Goal: Navigation & Orientation: Go to known website

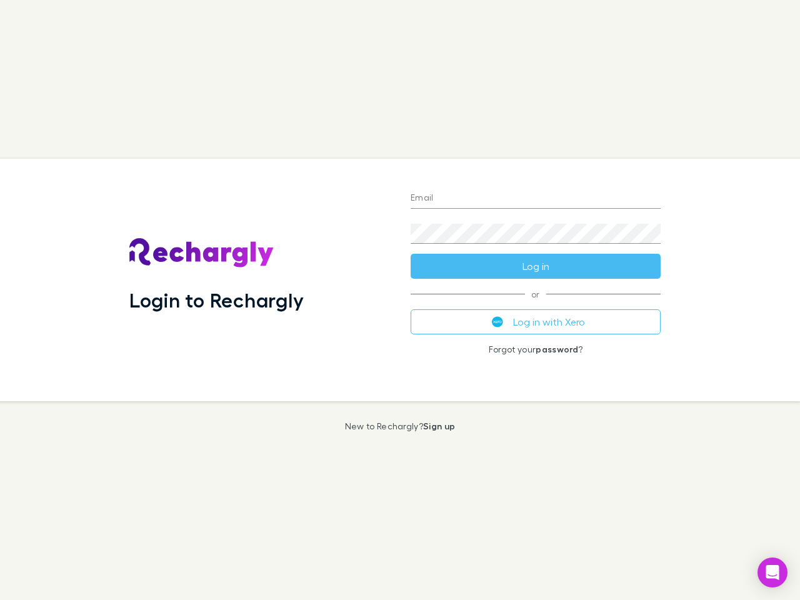
click at [400, 300] on div "Login to Rechargly" at bounding box center [259, 280] width 281 height 242
click at [536, 199] on input "Email" at bounding box center [536, 199] width 250 height 20
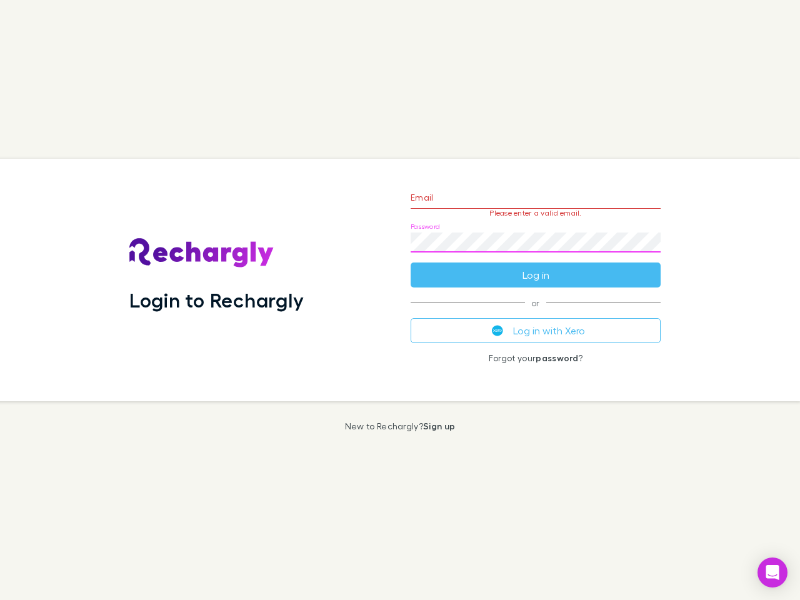
click at [536, 266] on form "Email Please enter a valid email. Password Log in" at bounding box center [536, 233] width 250 height 109
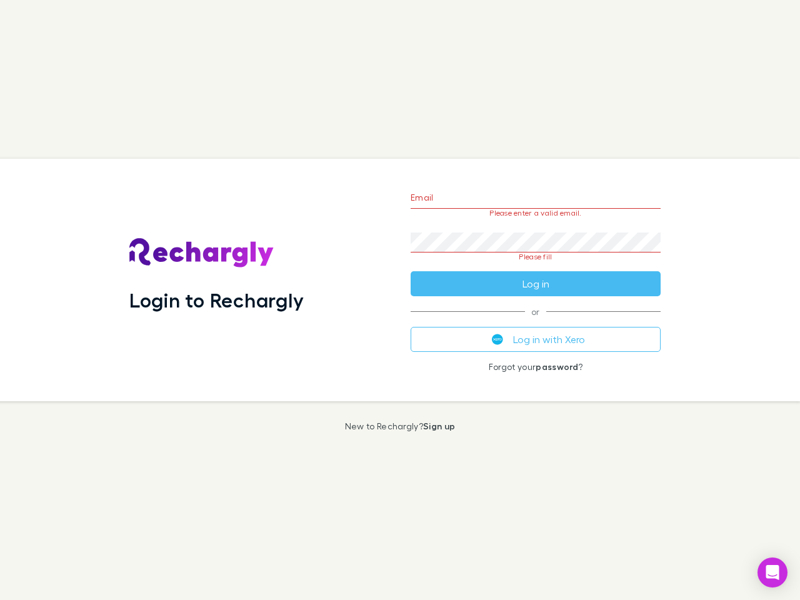
click at [536, 322] on div "Email Please enter a valid email. Password Please fill Log in or Log in with Xe…" at bounding box center [536, 280] width 270 height 242
click at [772, 572] on icon "Open Intercom Messenger" at bounding box center [772, 572] width 13 height 15
